Goal: Information Seeking & Learning: Learn about a topic

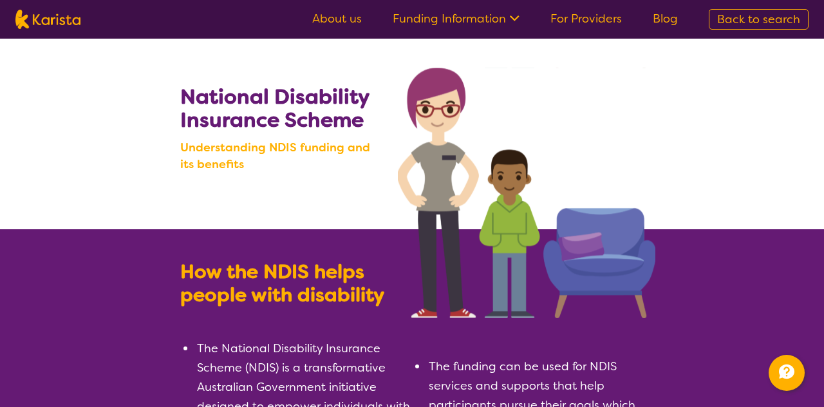
click at [481, 24] on link "Funding Information" at bounding box center [456, 18] width 127 height 15
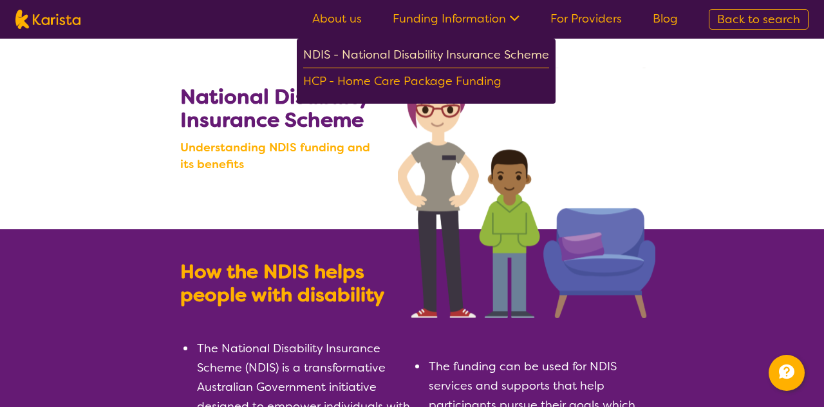
click at [477, 52] on div "NDIS - National Disability Insurance Scheme" at bounding box center [426, 56] width 246 height 23
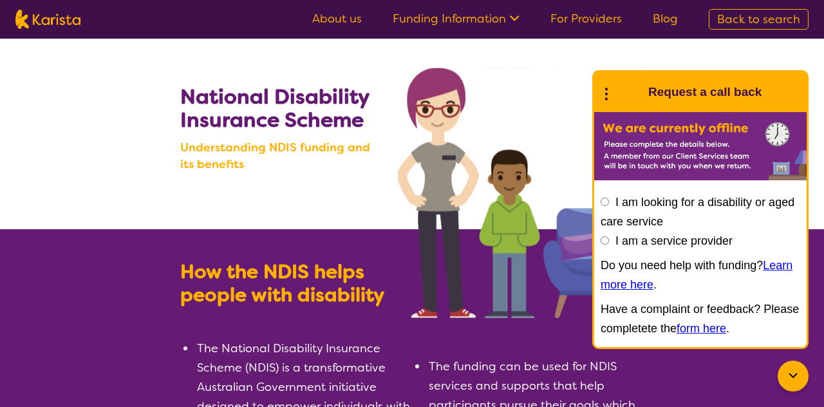
click at [615, 281] on link "Learn more here" at bounding box center [696, 275] width 192 height 32
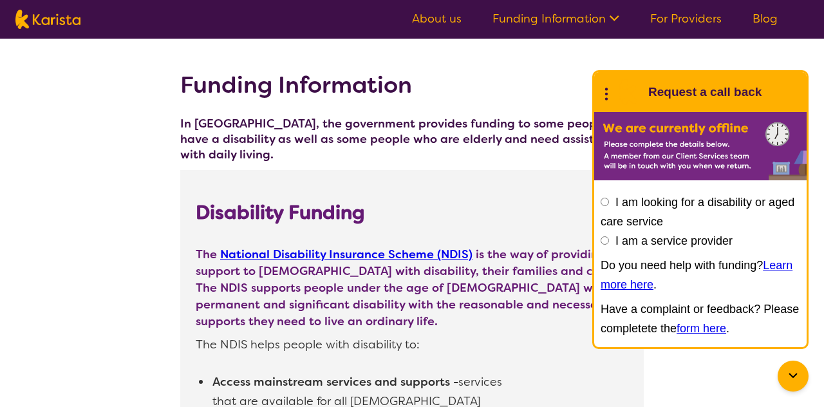
click at [801, 377] on div at bounding box center [792, 375] width 31 height 31
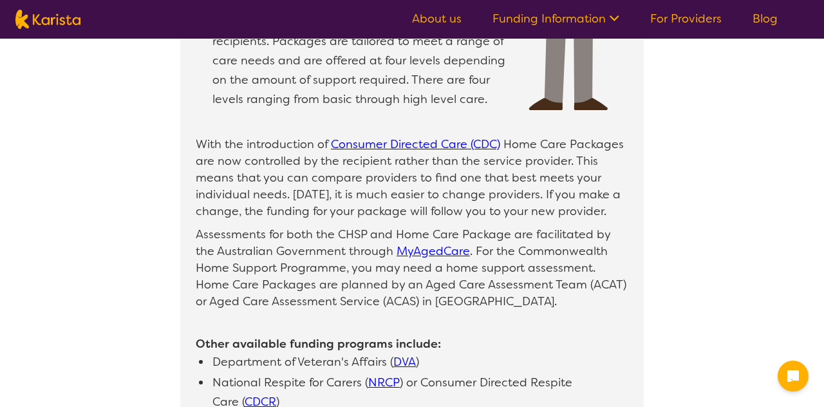
scroll to position [1165, 0]
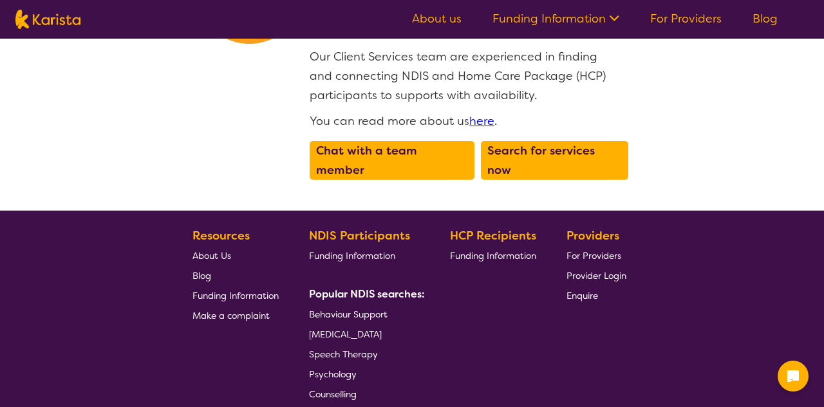
scroll to position [1733, 0]
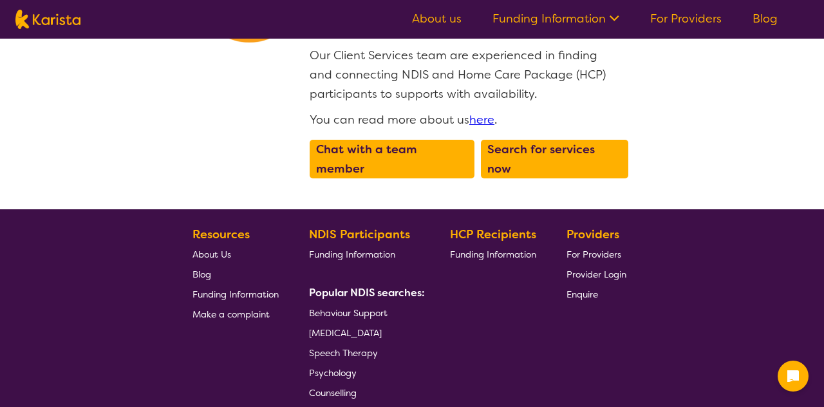
click at [378, 248] on span "Funding Information" at bounding box center [352, 254] width 86 height 12
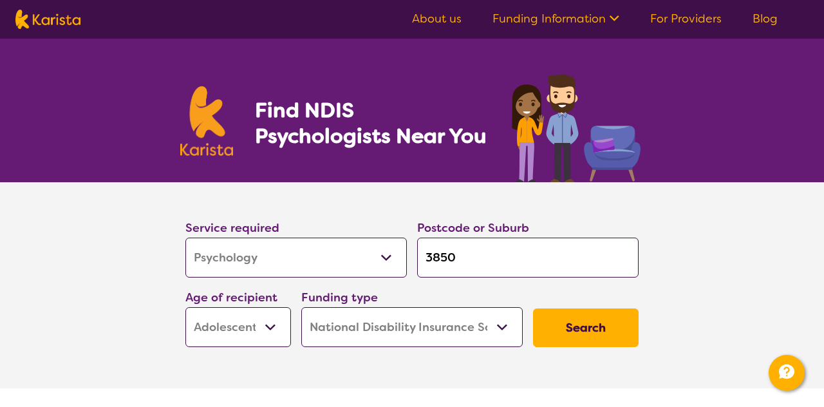
select select "Psychology"
select select "AS"
select select "NDIS"
select select "Psychology"
select select "AS"
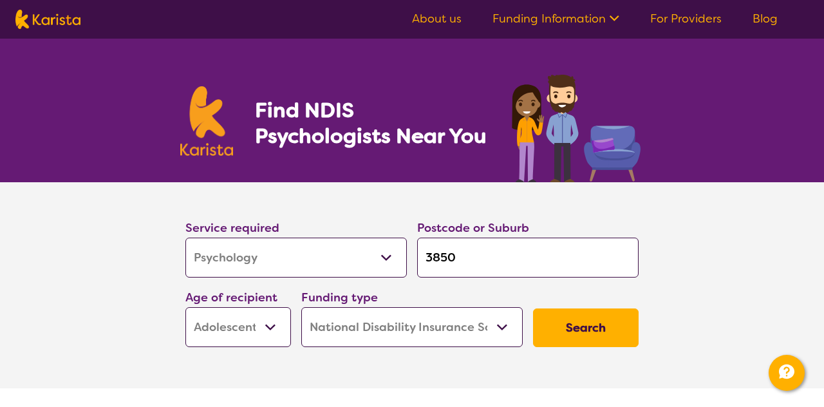
select select "NDIS"
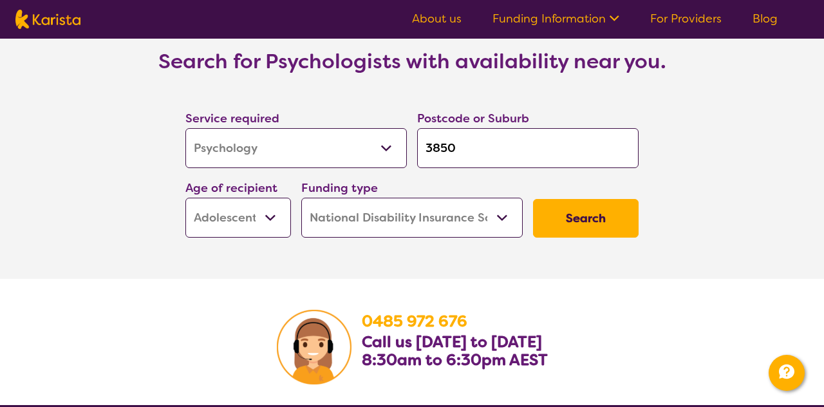
scroll to position [1952, 0]
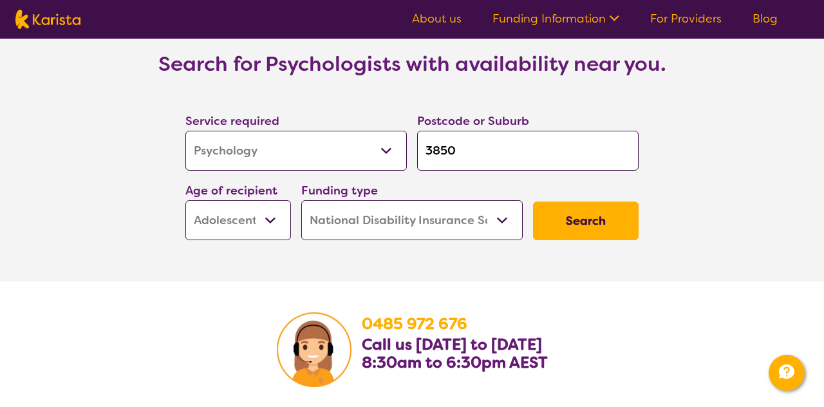
click at [386, 131] on select "Allied Health Assistant Assessment (ADHD or Autism) Behaviour support Counselli…" at bounding box center [295, 151] width 221 height 40
select select "Exercise physiology"
click at [573, 201] on button "Search" at bounding box center [586, 220] width 106 height 39
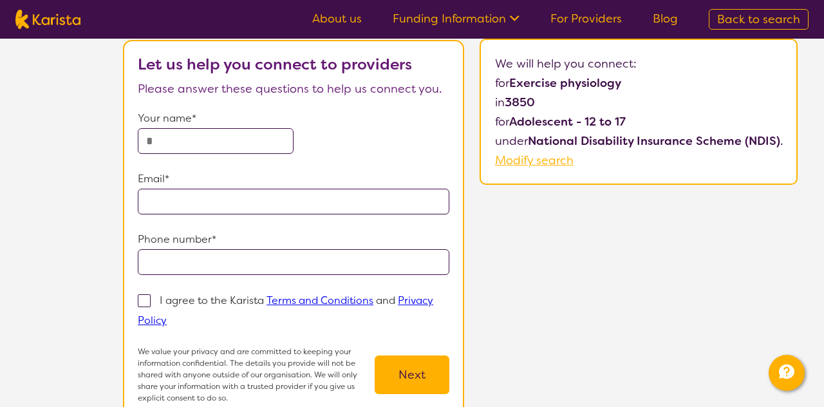
scroll to position [88, 0]
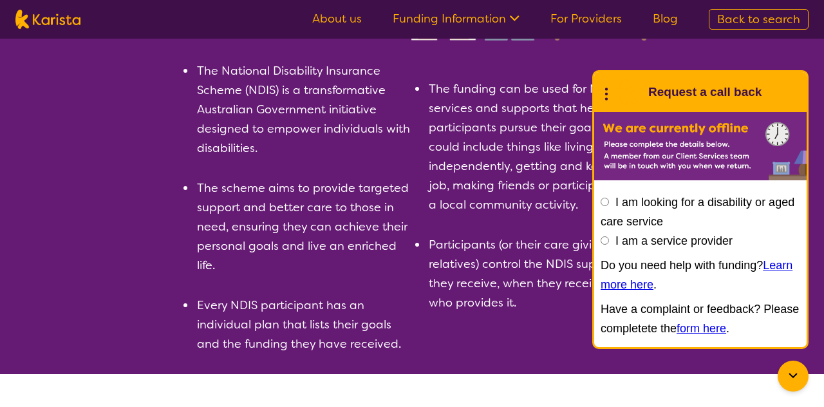
scroll to position [276, 0]
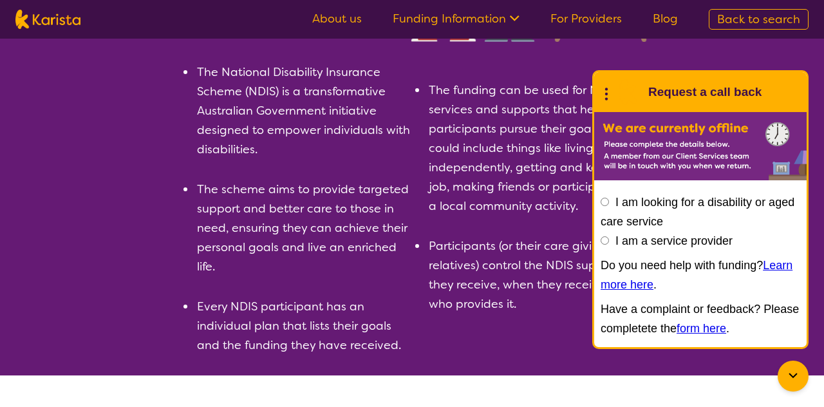
click at [795, 371] on icon at bounding box center [792, 375] width 15 height 15
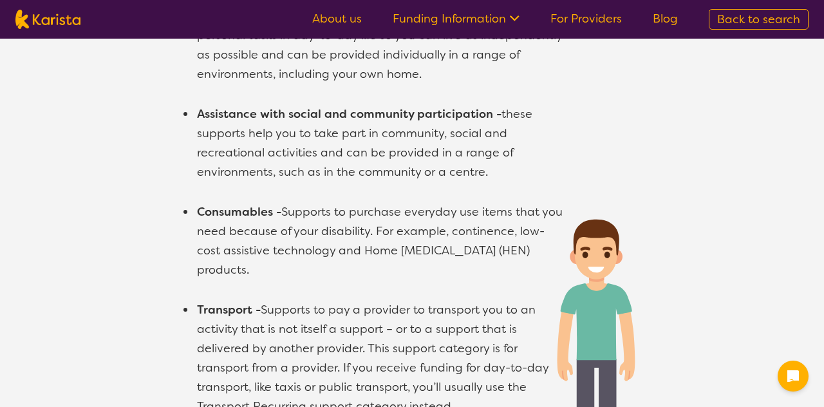
scroll to position [971, 0]
